Goal: Find contact information: Obtain details needed to contact an individual or organization

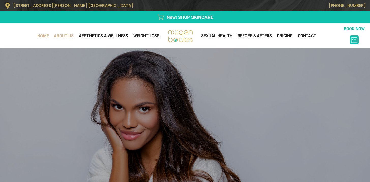
click at [59, 37] on link "About Us" at bounding box center [63, 36] width 25 height 10
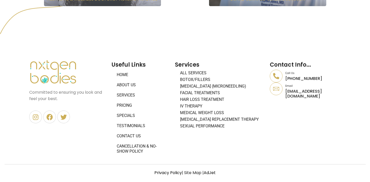
scroll to position [499, 0]
click at [297, 93] on p "[EMAIL_ADDRESS][DOMAIN_NAME]" at bounding box center [313, 94] width 55 height 10
copy div "[EMAIL_ADDRESS][DOMAIN_NAME]"
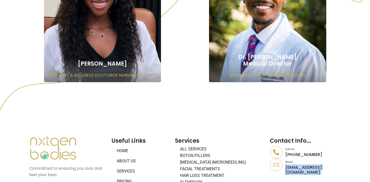
scroll to position [501, 0]
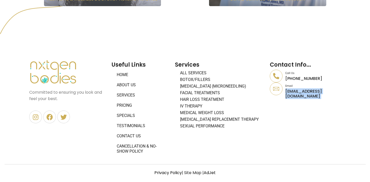
click at [126, 85] on link "About Us" at bounding box center [141, 85] width 58 height 10
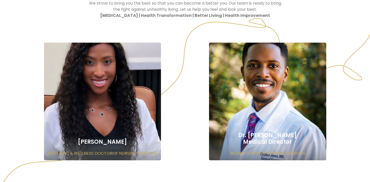
scroll to position [501, 0]
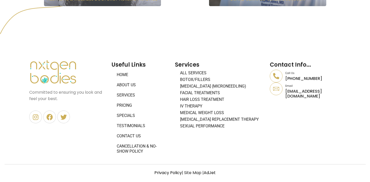
click at [151, 76] on link "Home" at bounding box center [141, 75] width 58 height 10
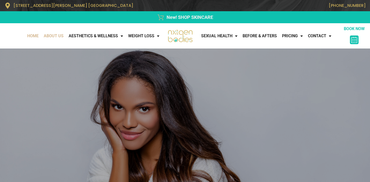
click at [51, 37] on link "About Us" at bounding box center [53, 36] width 25 height 10
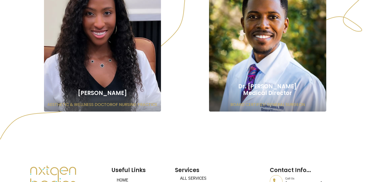
scroll to position [424, 0]
